Goal: Task Accomplishment & Management: Manage account settings

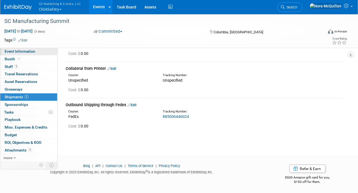
click at [30, 53] on span "Event Information" at bounding box center [20, 51] width 31 height 4
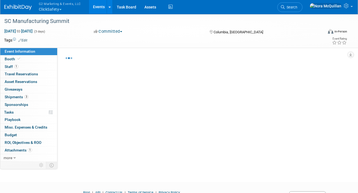
select select "Tier 3 (small)"
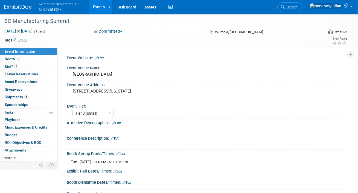
click at [96, 7] on link "Events" at bounding box center [99, 7] width 20 height 14
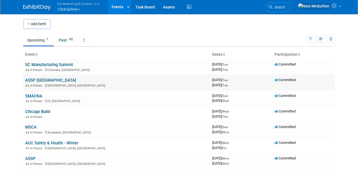
click at [37, 81] on link "ASSP [GEOGRAPHIC_DATA]" at bounding box center [50, 80] width 51 height 5
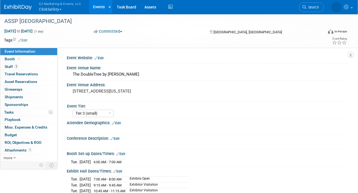
select select "Tier 3 (small)"
select select "No"
click at [33, 60] on link "Booth" at bounding box center [28, 59] width 57 height 7
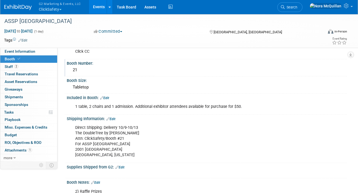
scroll to position [44, 0]
click at [94, 134] on div "Direct Shipping: Delivery 10/9-10/13 The DoubleTree by Hilton Attn: ClickSafety…" at bounding box center [181, 142] width 221 height 38
copy div "The DoubleTree by Hilton"
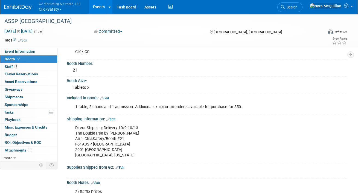
click at [95, 149] on div "Direct Shipping: Delivery 10/9-10/13 The DoubleTree by Hilton Attn: ClickSafety…" at bounding box center [181, 142] width 221 height 38
click at [95, 150] on div "Direct Shipping: Delivery 10/9-10/13 The DoubleTree by Hilton Attn: ClickSafety…" at bounding box center [181, 142] width 221 height 38
copy div "2001 Point West Way"
click at [19, 53] on span "Event Information" at bounding box center [20, 51] width 31 height 4
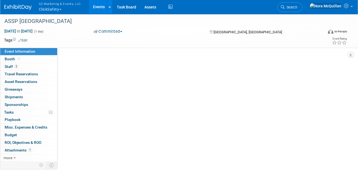
scroll to position [0, 0]
select select "Tier 3 (small)"
select select "No"
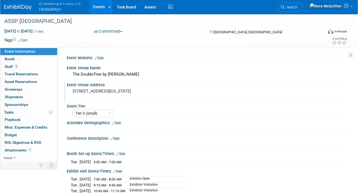
drag, startPoint x: 120, startPoint y: 98, endPoint x: 70, endPoint y: 93, distance: 50.6
click at [70, 93] on div "2001 Point West Way Sacramento, California" at bounding box center [125, 94] width 117 height 13
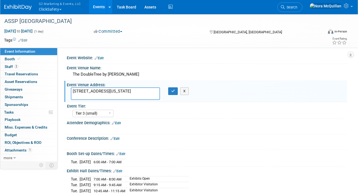
drag, startPoint x: 115, startPoint y: 96, endPoint x: 70, endPoint y: 93, distance: 44.7
click at [70, 93] on div "2001 Point West Way Sacramento, California" at bounding box center [115, 94] width 97 height 13
click at [174, 90] on icon "button" at bounding box center [173, 91] width 4 height 4
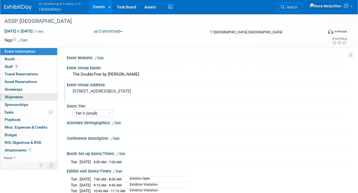
click at [12, 94] on link "0 Shipments 0" at bounding box center [28, 97] width 57 height 7
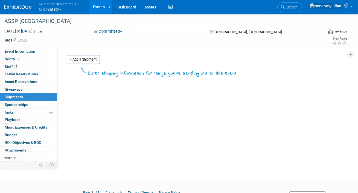
click at [89, 58] on link "Add a Shipment" at bounding box center [83, 59] width 34 height 9
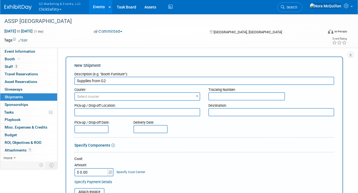
type input "Supplies from G2"
click at [98, 98] on span "Select courier" at bounding box center [88, 97] width 22 height 4
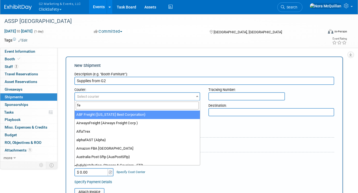
type input "fed"
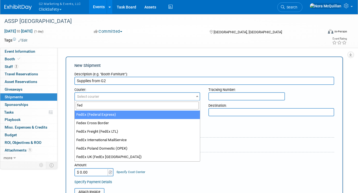
select select "206"
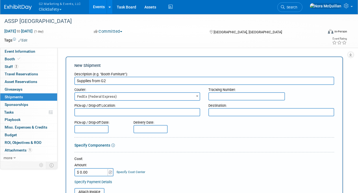
click at [241, 96] on input "text" at bounding box center [246, 96] width 77 height 8
paste input "885013493786"
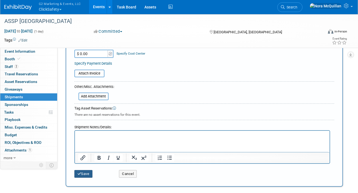
type input "885013493786"
click at [80, 175] on button "Save" at bounding box center [83, 174] width 18 height 8
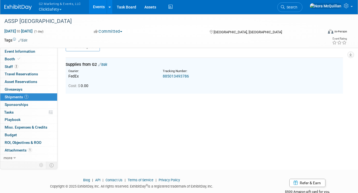
scroll to position [12, 0]
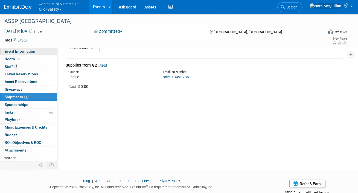
click at [30, 52] on span "Event Information" at bounding box center [20, 51] width 31 height 4
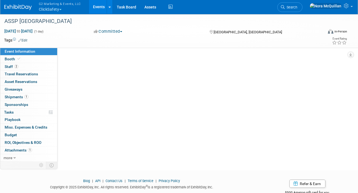
scroll to position [0, 0]
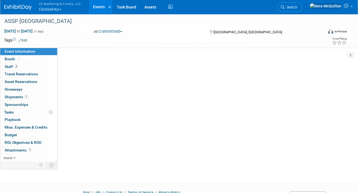
select select "Tier 3 (small)"
select select "No"
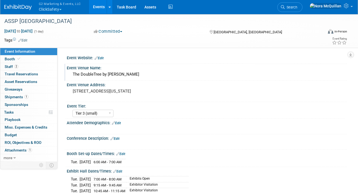
click at [87, 73] on div "The DoubleTree by Hilton" at bounding box center [207, 74] width 272 height 8
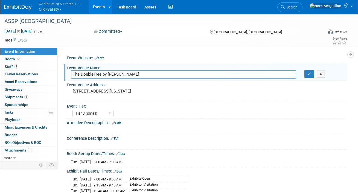
click at [88, 73] on input "The DoubleTree by Hilton" at bounding box center [183, 74] width 225 height 8
drag, startPoint x: 87, startPoint y: 73, endPoint x: 93, endPoint y: 91, distance: 19.0
click at [93, 91] on pre "2001 Point West Way Sacramento, California" at bounding box center [125, 91] width 105 height 5
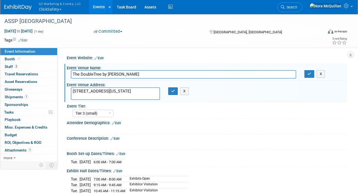
click at [93, 91] on textarea "2001 Point West Way Sacramento, California" at bounding box center [115, 94] width 89 height 13
